Goal: Navigation & Orientation: Find specific page/section

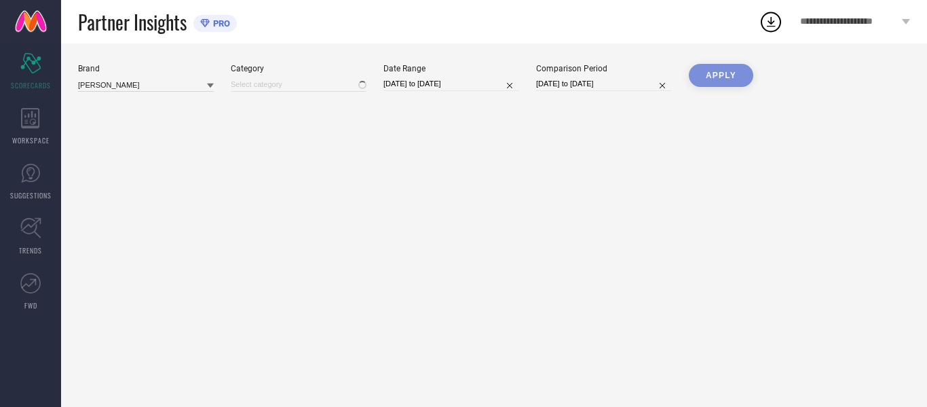
type input "All"
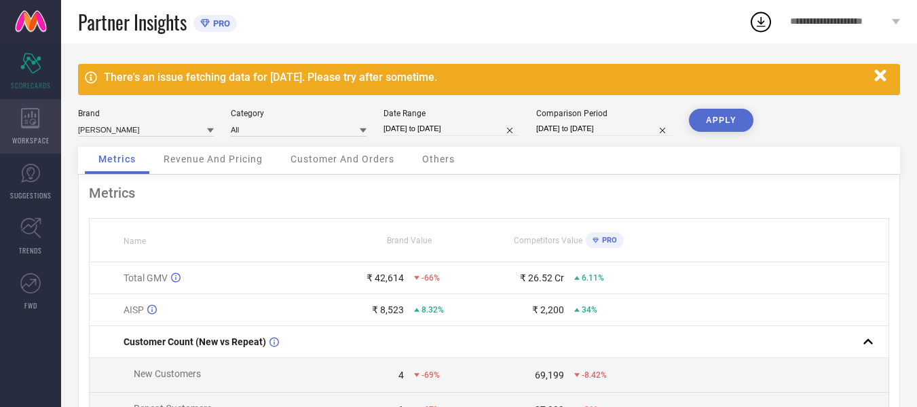
click at [45, 125] on div "WORKSPACE" at bounding box center [30, 126] width 61 height 54
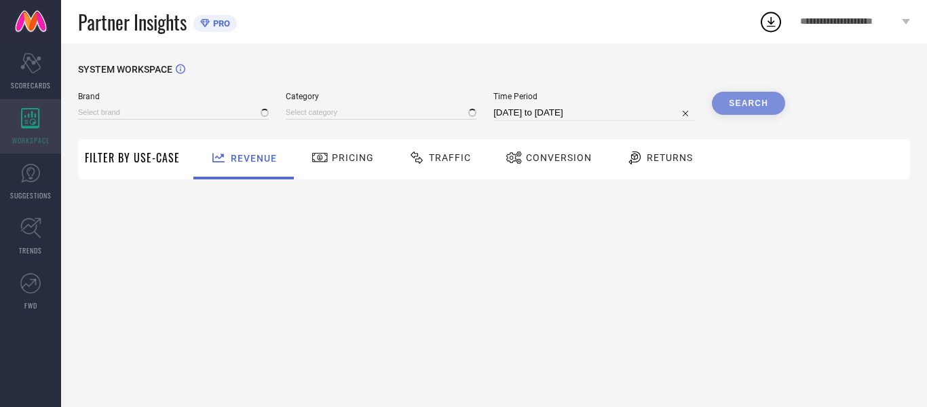
type input "[PERSON_NAME]"
type input "All"
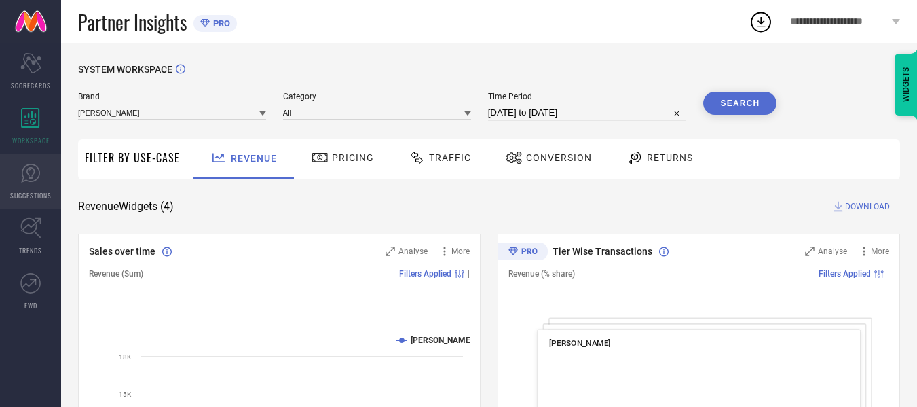
click at [31, 181] on icon at bounding box center [30, 173] width 19 height 19
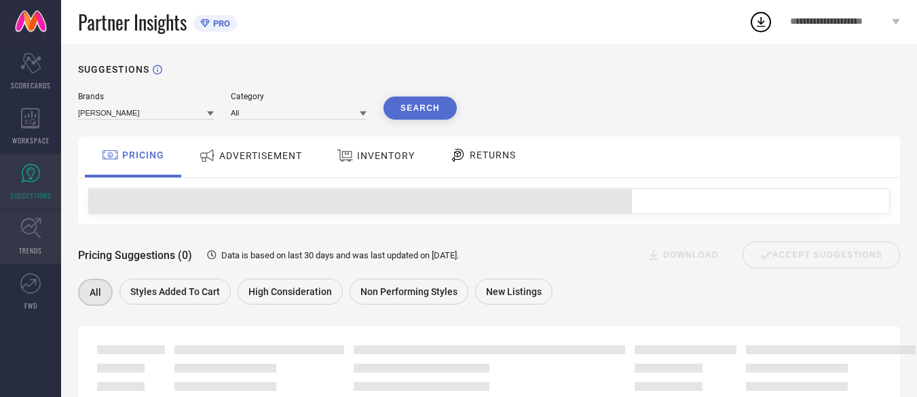
click at [35, 223] on icon at bounding box center [30, 228] width 20 height 20
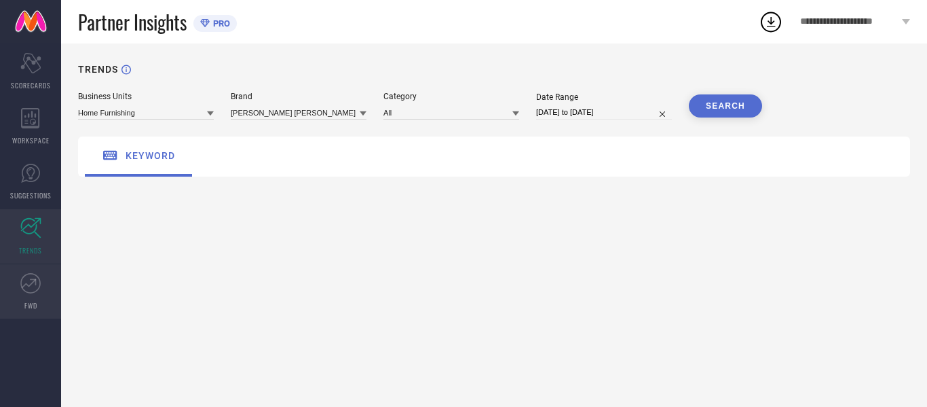
click at [37, 297] on link "FWD" at bounding box center [30, 291] width 61 height 54
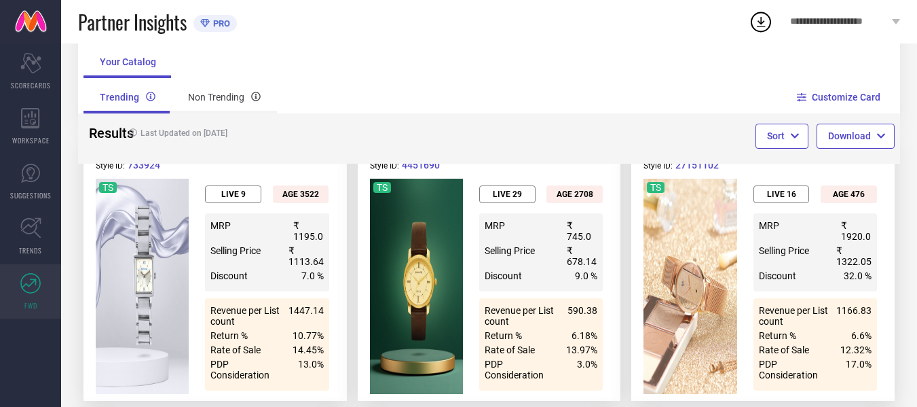
scroll to position [898, 0]
